Goal: Find specific page/section: Find specific page/section

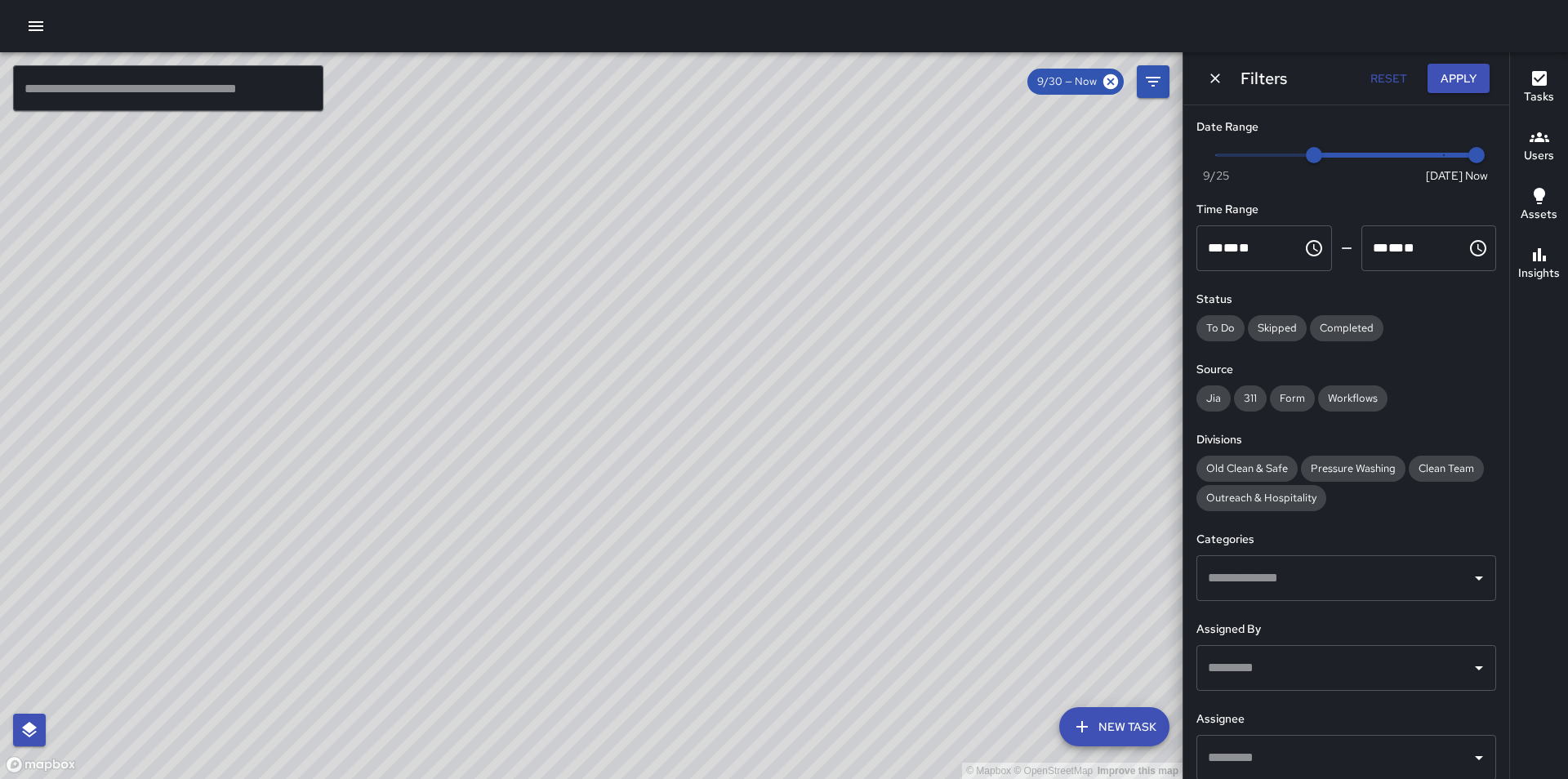
drag, startPoint x: 1024, startPoint y: 495, endPoint x: 537, endPoint y: 671, distance: 517.8
click at [538, 681] on div "© Mapbox © OpenStreetMap Improve this map" at bounding box center [591, 416] width 1182 height 727
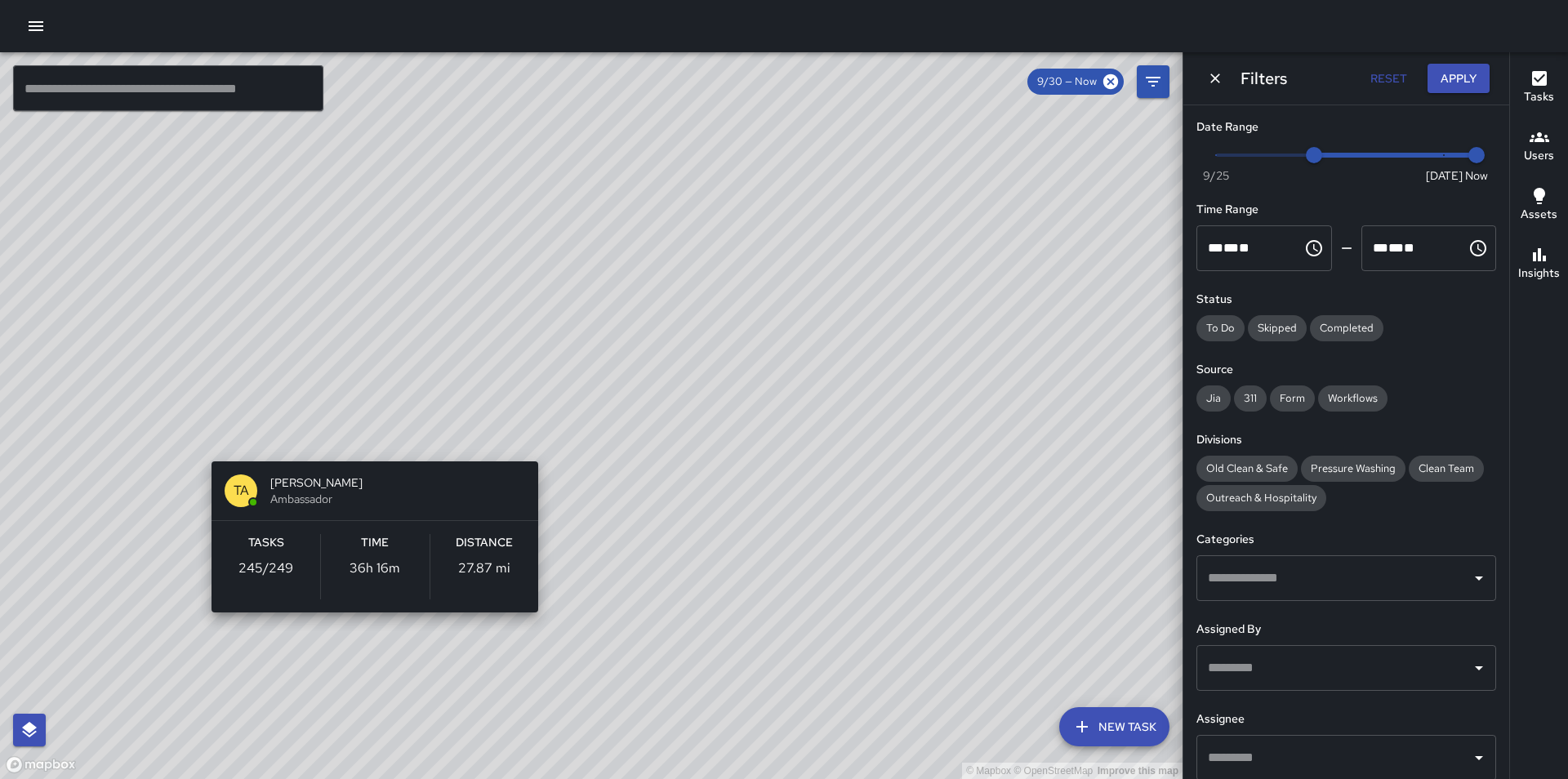
click at [371, 436] on div "© Mapbox © OpenStreetMap Improve this map TA [PERSON_NAME] Ambassador Tasks 245…" at bounding box center [591, 416] width 1182 height 727
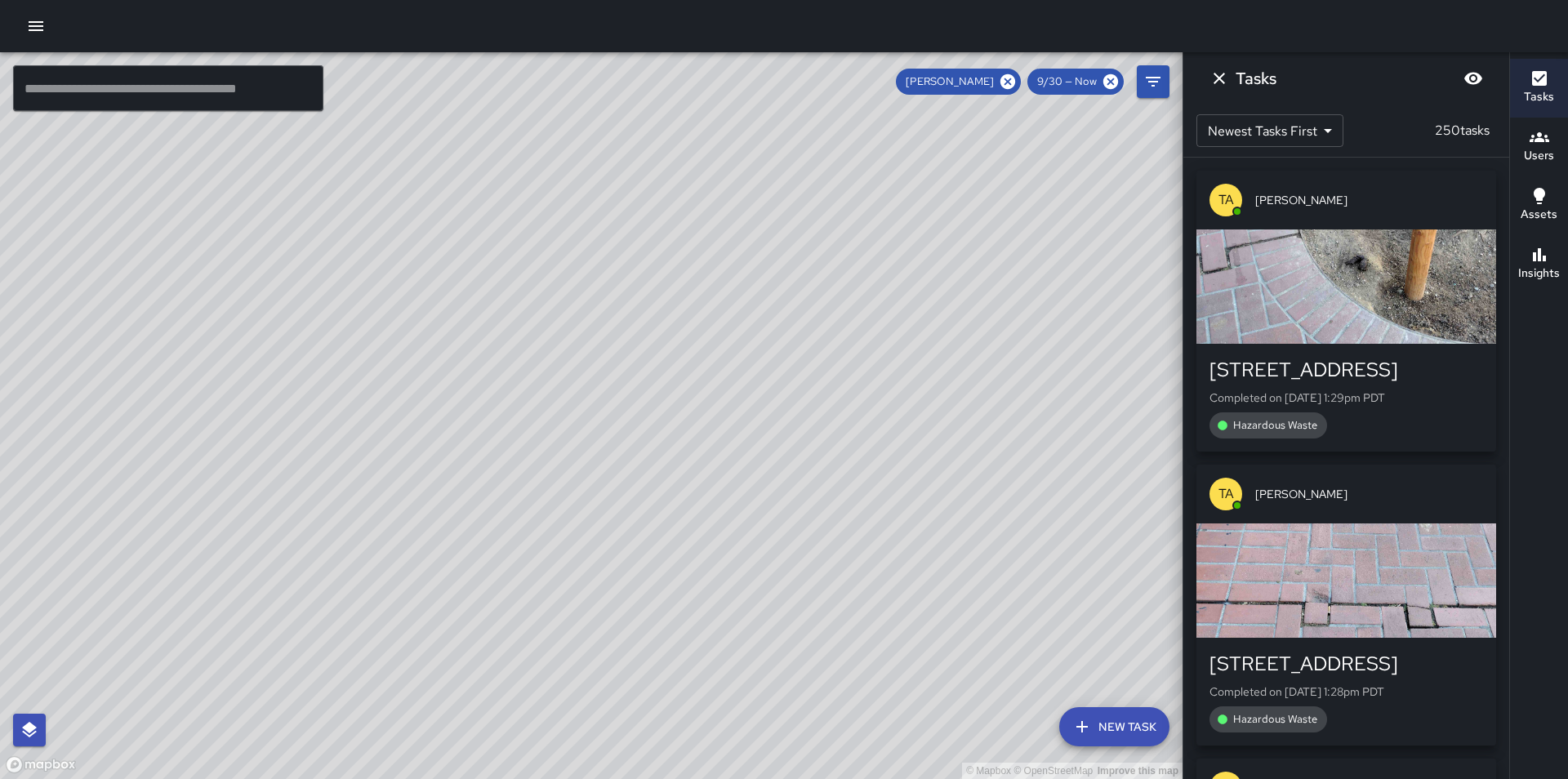
click at [1357, 278] on div "button" at bounding box center [1346, 287] width 299 height 114
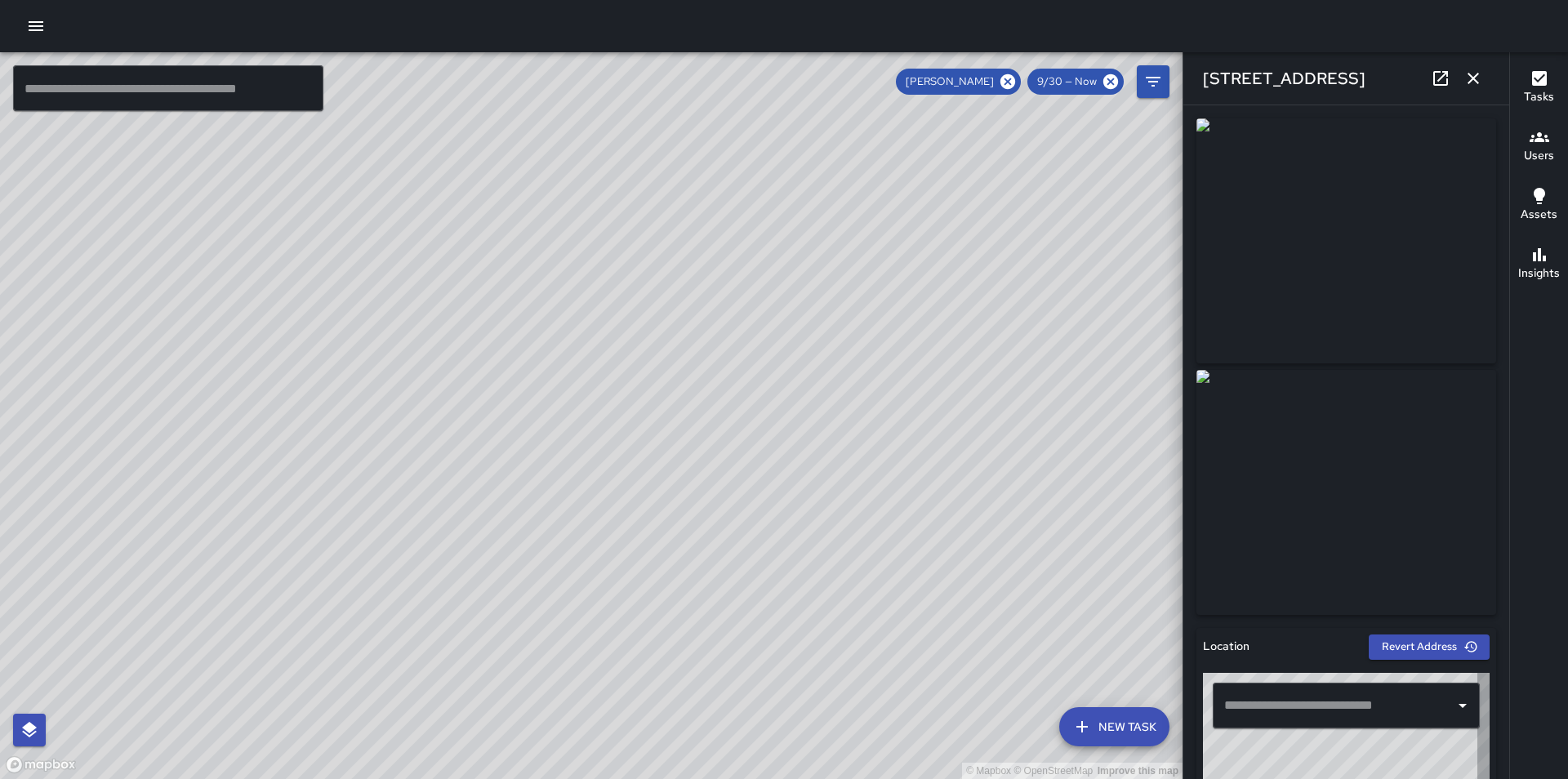
type input "**********"
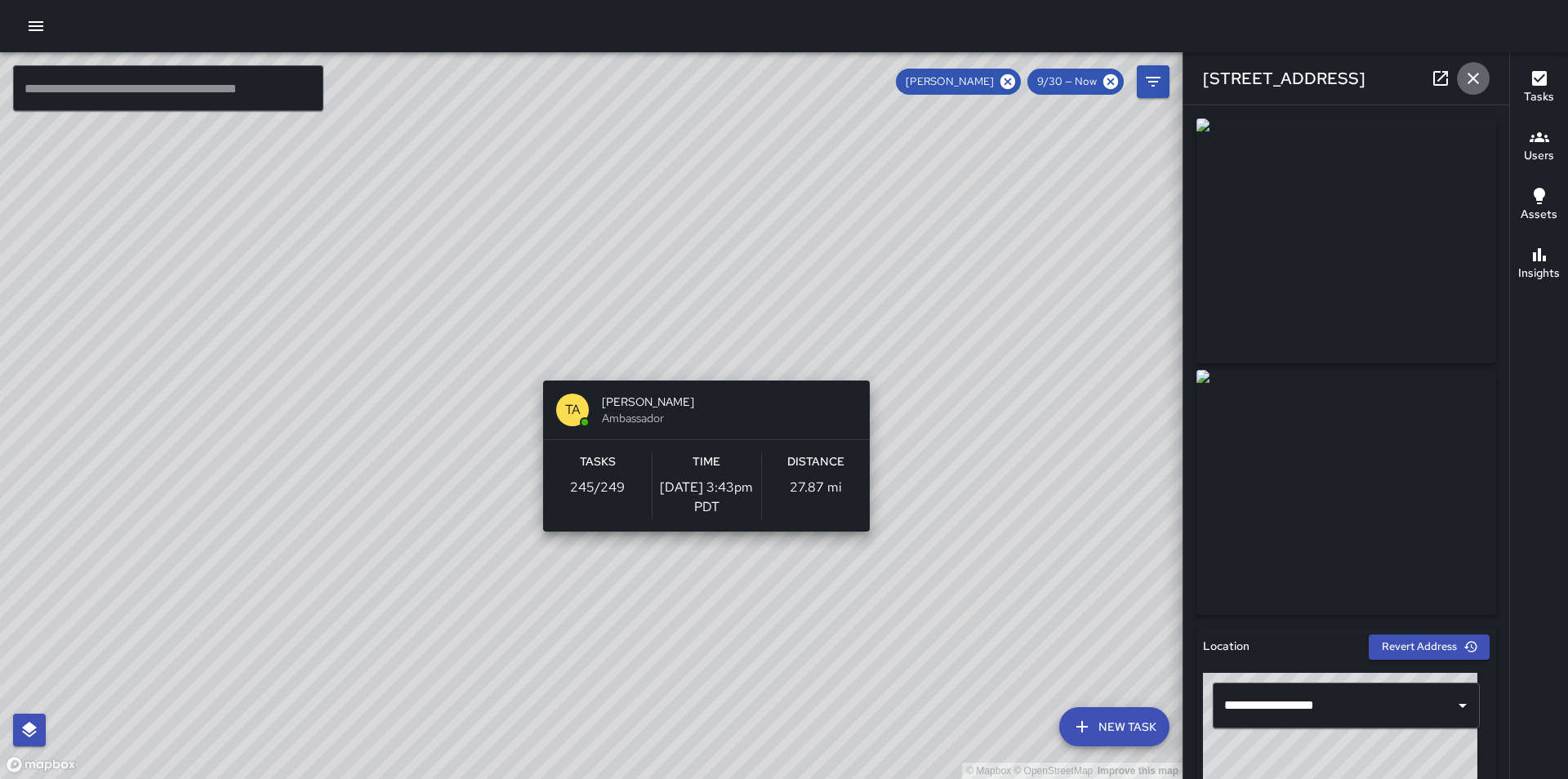
click at [1485, 87] on button "button" at bounding box center [1473, 78] width 33 height 33
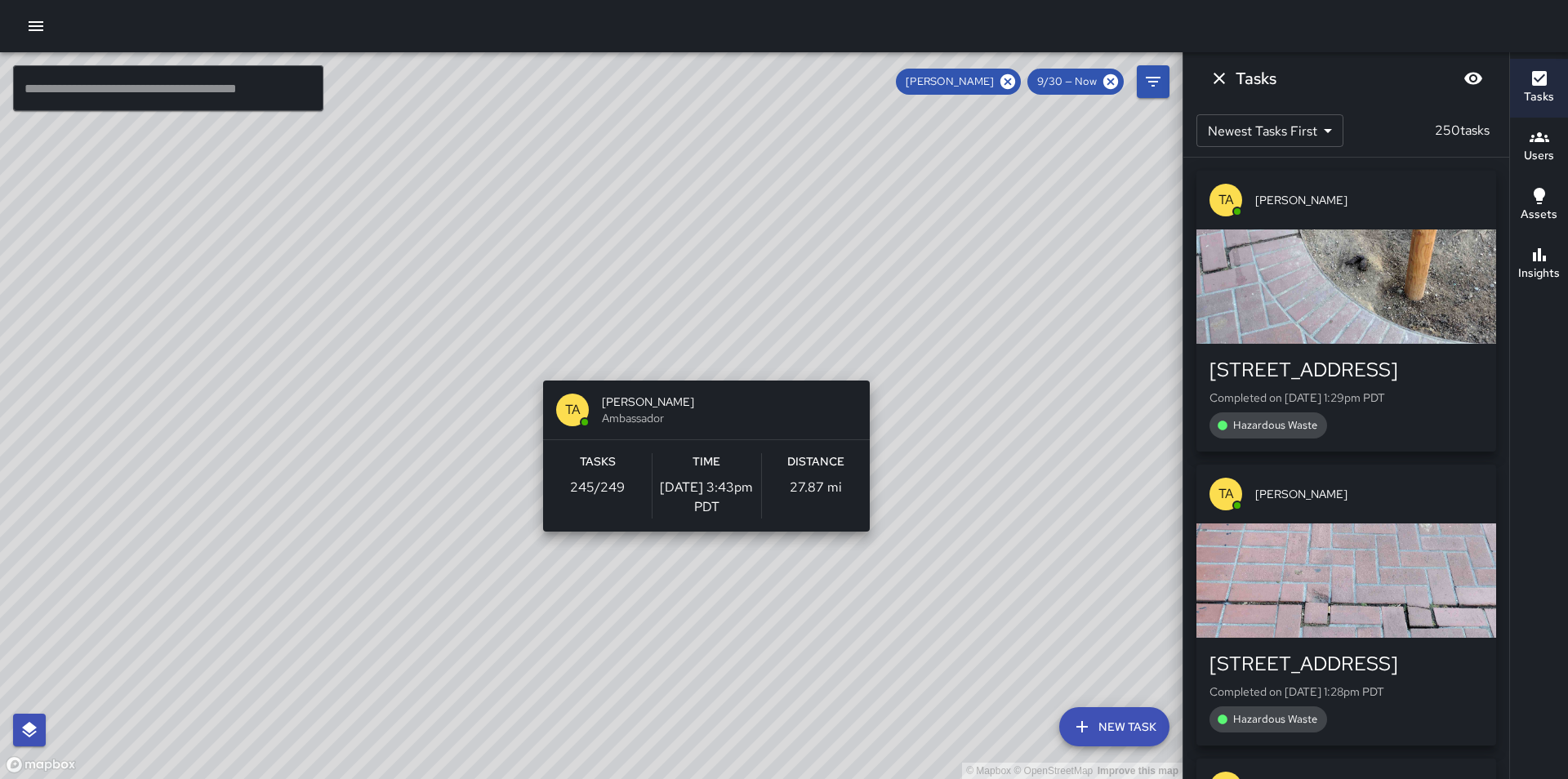
click at [1080, 409] on div "© Mapbox © OpenStreetMap Improve this map TA [PERSON_NAME] Ambassador Tasks 245…" at bounding box center [591, 416] width 1182 height 727
click at [1220, 80] on icon "Dismiss" at bounding box center [1219, 78] width 12 height 12
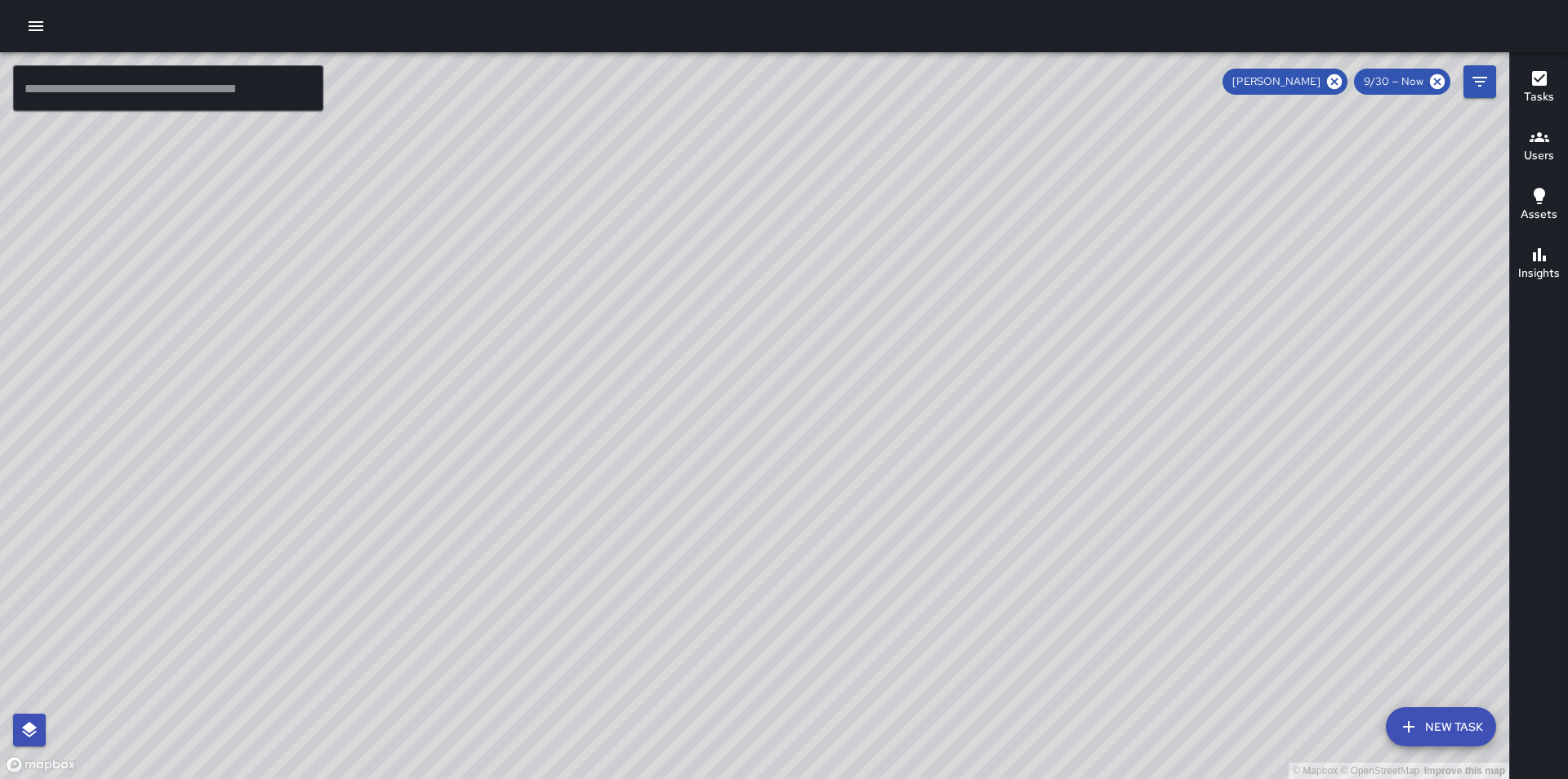
drag, startPoint x: 1209, startPoint y: 401, endPoint x: 691, endPoint y: 429, distance: 518.8
click at [701, 436] on div "© Mapbox © OpenStreetMap Improve this map" at bounding box center [754, 416] width 1509 height 727
drag, startPoint x: 769, startPoint y: 659, endPoint x: 544, endPoint y: 374, distance: 363.1
click at [570, 410] on div "© Mapbox © OpenStreetMap Improve this map" at bounding box center [754, 416] width 1509 height 727
click at [1331, 86] on icon at bounding box center [1334, 82] width 15 height 15
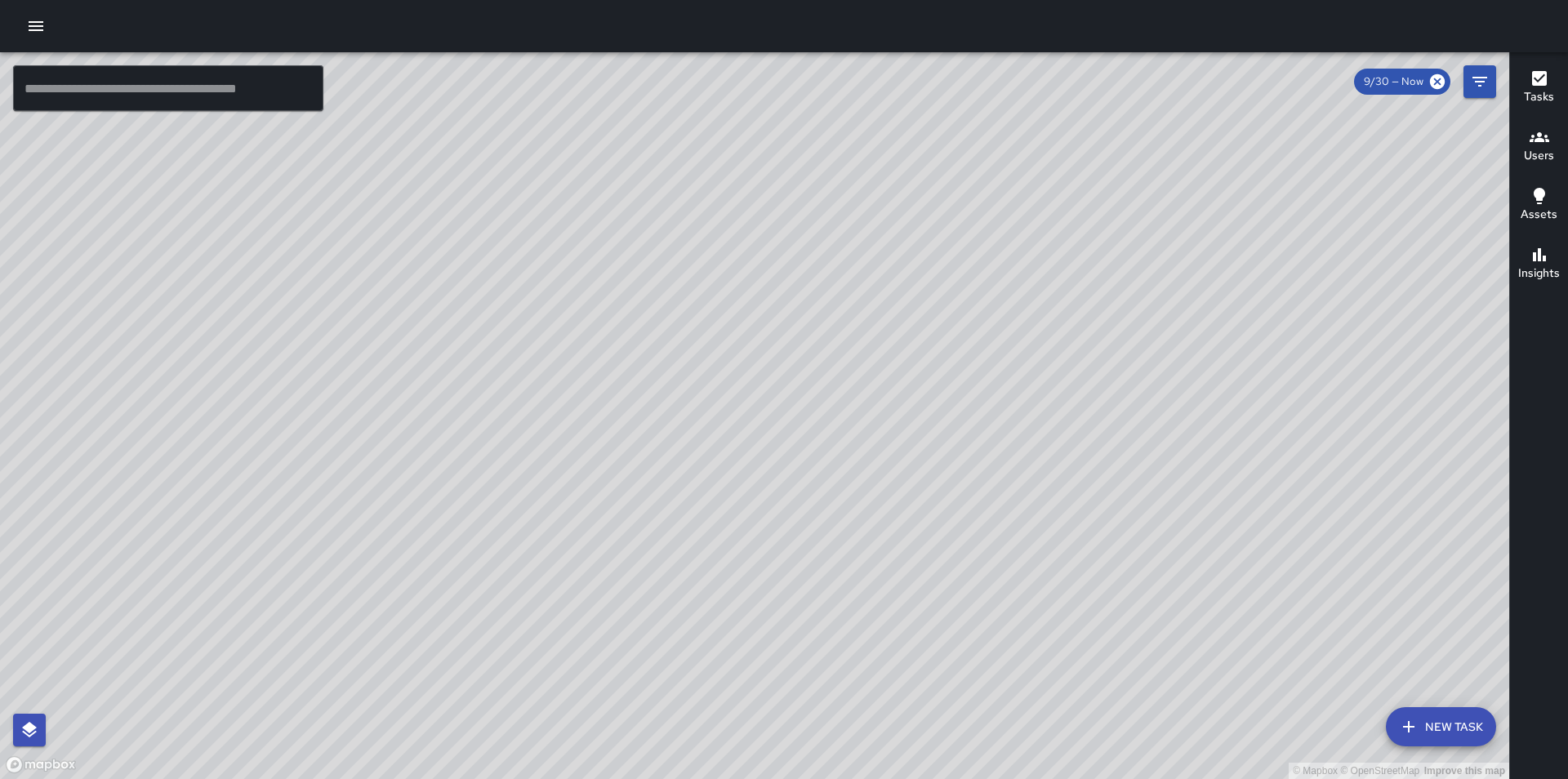
drag, startPoint x: 465, startPoint y: 616, endPoint x: 615, endPoint y: 570, distance: 156.9
click at [615, 570] on div "© Mapbox © OpenStreetMap Improve this map" at bounding box center [754, 416] width 1509 height 727
drag, startPoint x: 1098, startPoint y: 575, endPoint x: 623, endPoint y: 199, distance: 605.8
click at [623, 199] on div "© Mapbox © OpenStreetMap Improve this map" at bounding box center [754, 416] width 1509 height 727
drag, startPoint x: 1085, startPoint y: 746, endPoint x: 836, endPoint y: 440, distance: 394.5
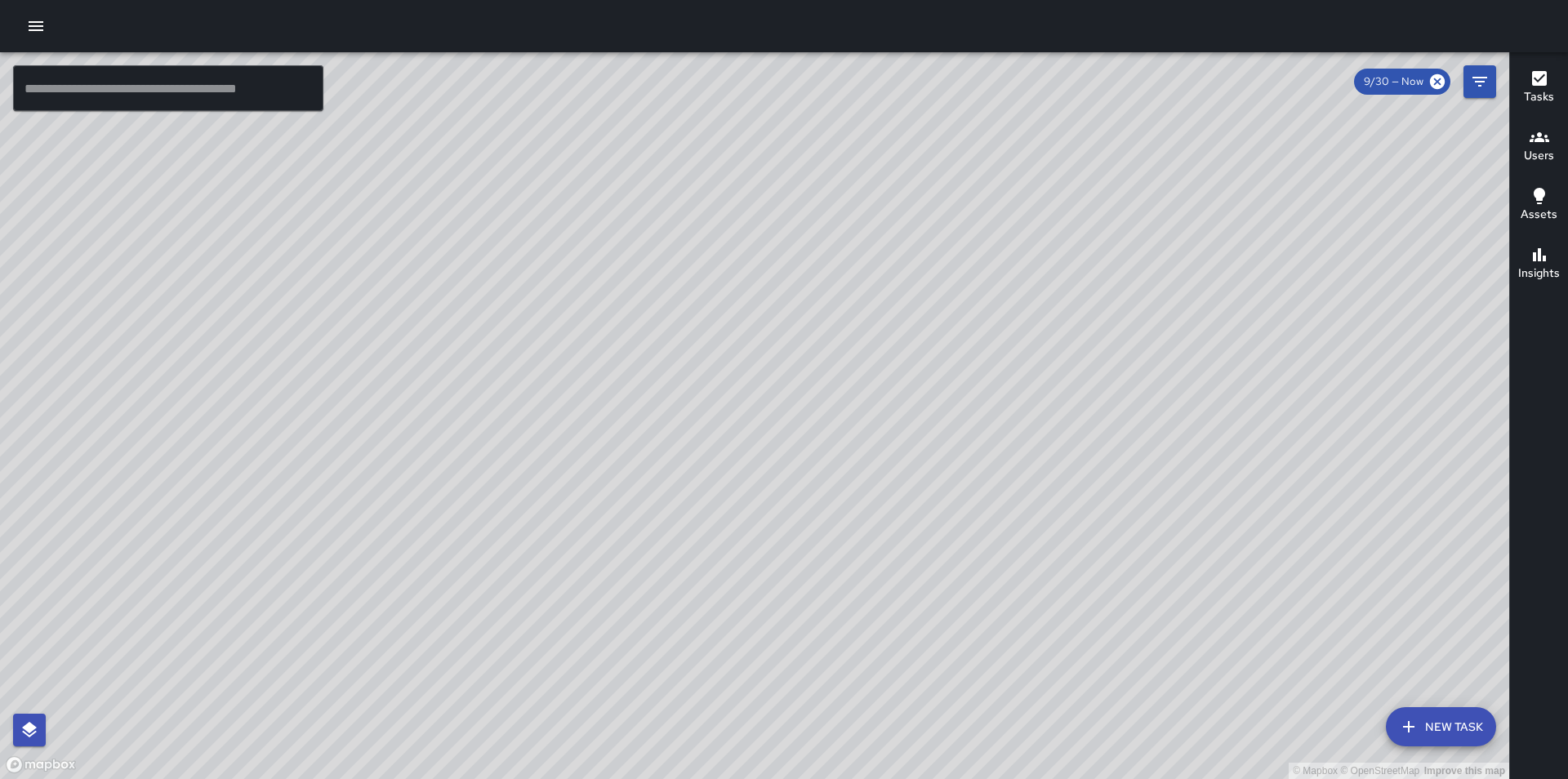
click at [836, 440] on div "© Mapbox © OpenStreetMap Improve this map" at bounding box center [754, 416] width 1509 height 727
